Goal: Task Accomplishment & Management: Use online tool/utility

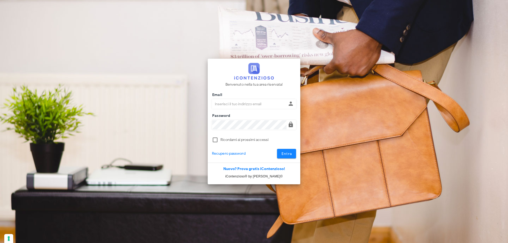
type input "[EMAIL_ADDRESS][DOMAIN_NAME]"
click at [287, 154] on span "Entra" at bounding box center [286, 154] width 11 height 5
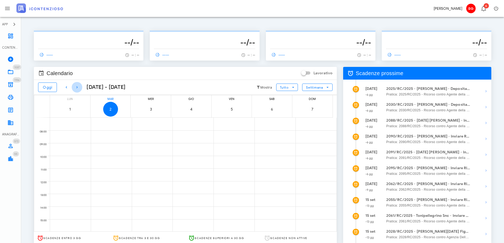
click at [78, 88] on icon "button" at bounding box center [77, 87] width 6 height 6
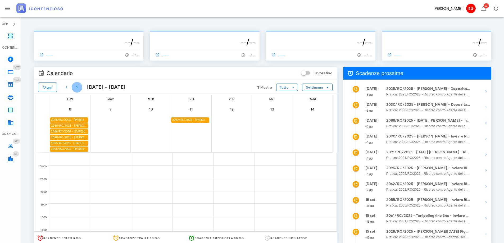
click at [78, 88] on icon "button" at bounding box center [77, 87] width 6 height 6
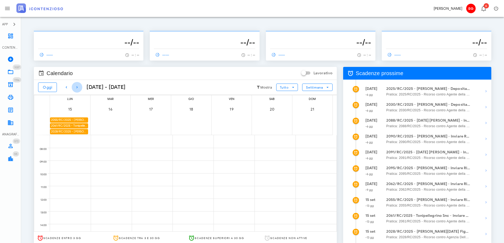
click at [78, 88] on icon "button" at bounding box center [77, 87] width 6 height 6
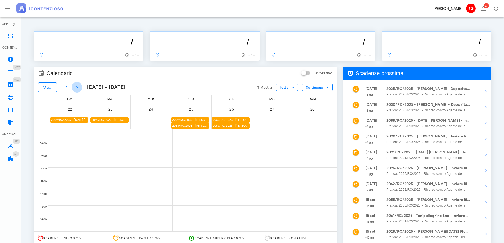
click at [78, 88] on icon "button" at bounding box center [77, 87] width 6 height 6
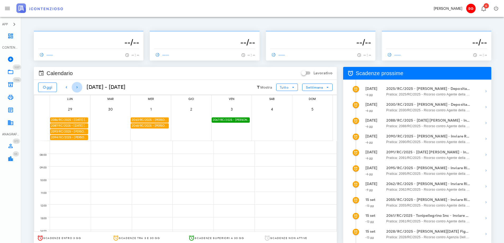
click at [78, 88] on icon "button" at bounding box center [77, 87] width 6 height 6
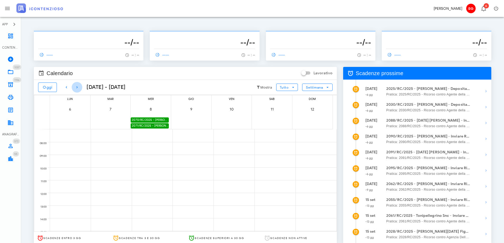
click at [78, 88] on icon "button" at bounding box center [77, 87] width 6 height 6
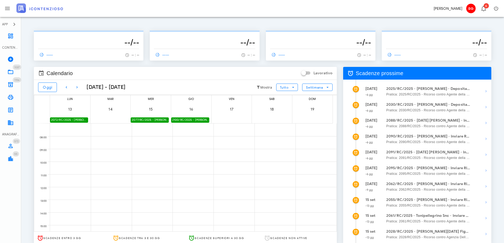
click at [146, 118] on div "2077/RC/2025 - [PERSON_NAME] - Inviare Ricorso" at bounding box center [150, 120] width 38 height 5
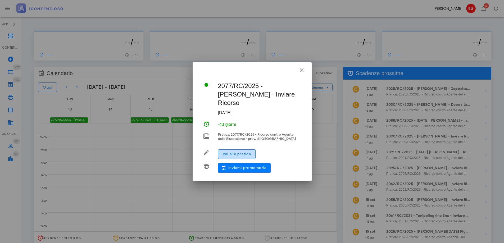
click at [244, 152] on span "Vai alla pratica" at bounding box center [237, 154] width 29 height 5
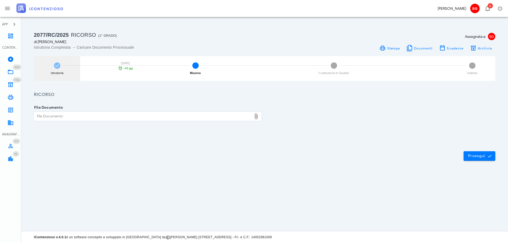
click at [50, 70] on div "Istruttoria [DATE] -43 gg" at bounding box center [57, 68] width 46 height 25
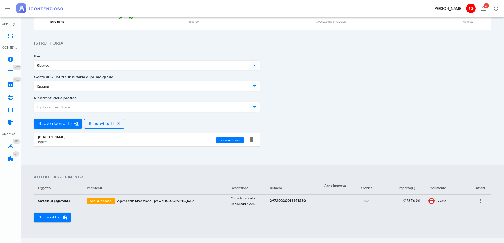
scroll to position [106, 0]
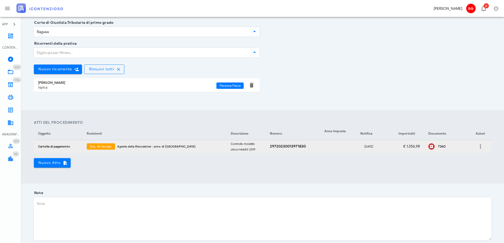
click at [438, 146] on div "7360" at bounding box center [452, 147] width 28 height 4
